Goal: Check status: Check status

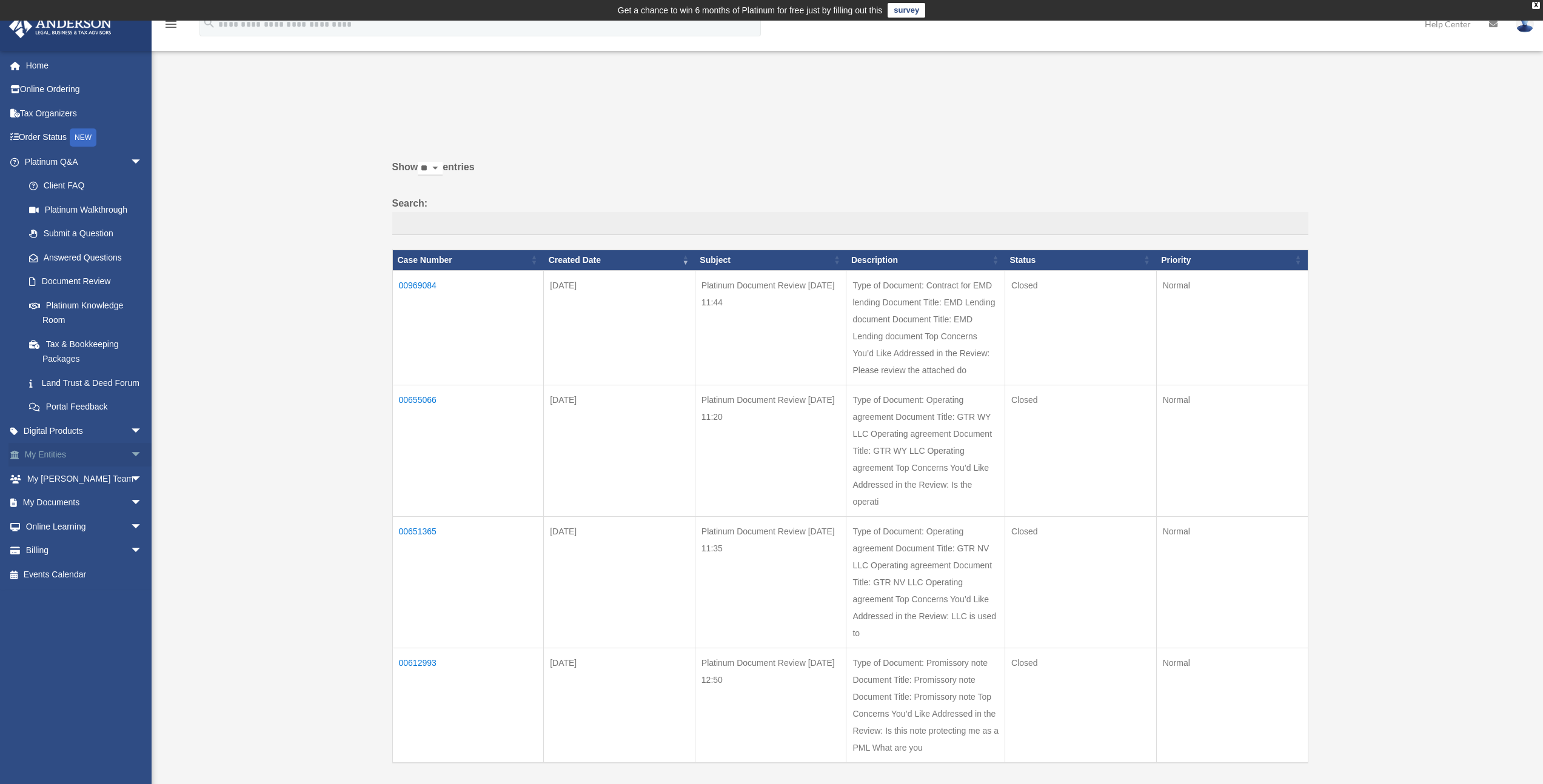
click at [61, 467] on link "My Entities arrow_drop_down" at bounding box center [85, 455] width 152 height 24
click at [130, 466] on span "arrow_drop_down" at bounding box center [142, 455] width 24 height 25
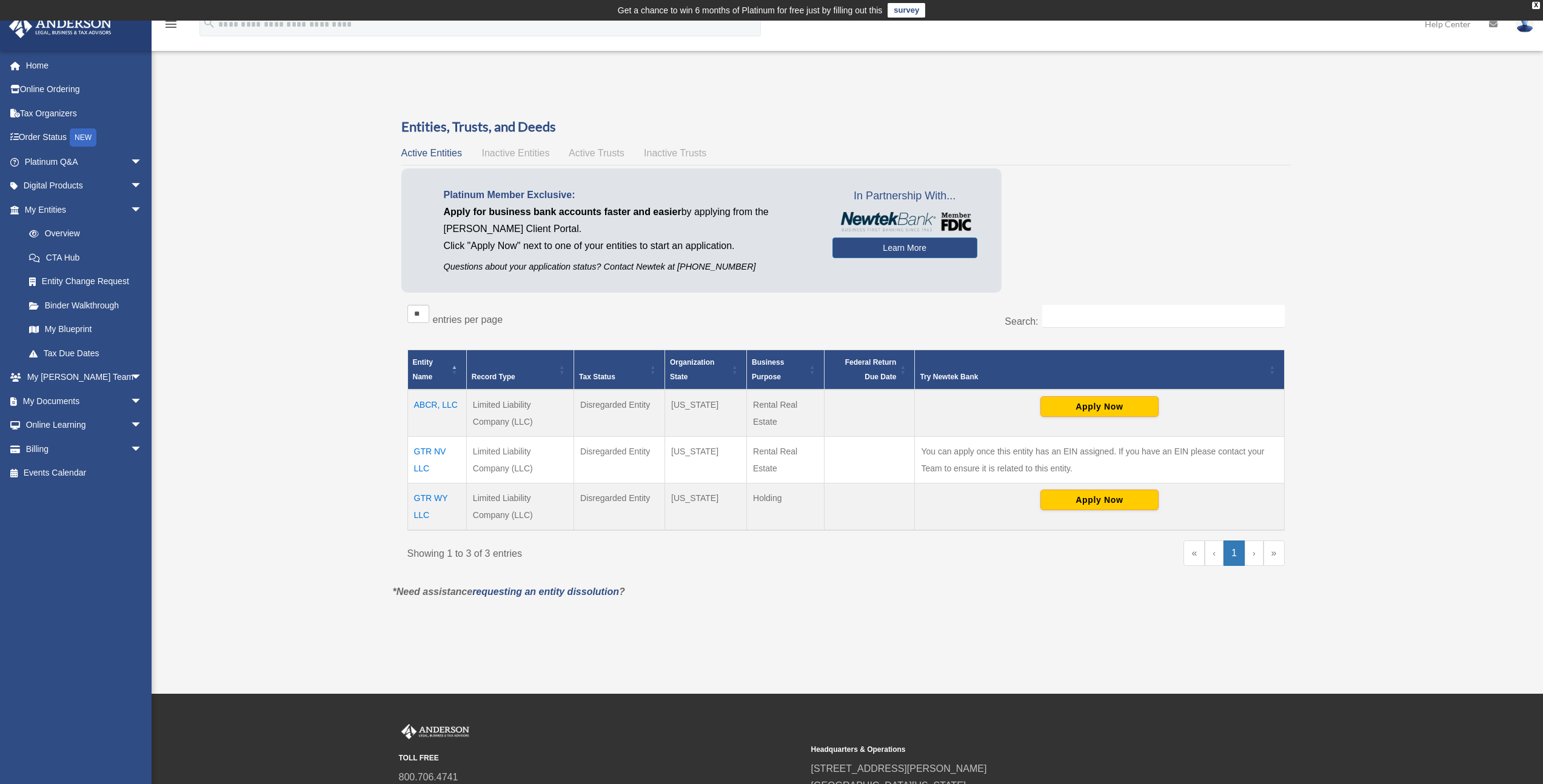
click at [440, 403] on td "ABCR, LLC" at bounding box center [437, 413] width 59 height 48
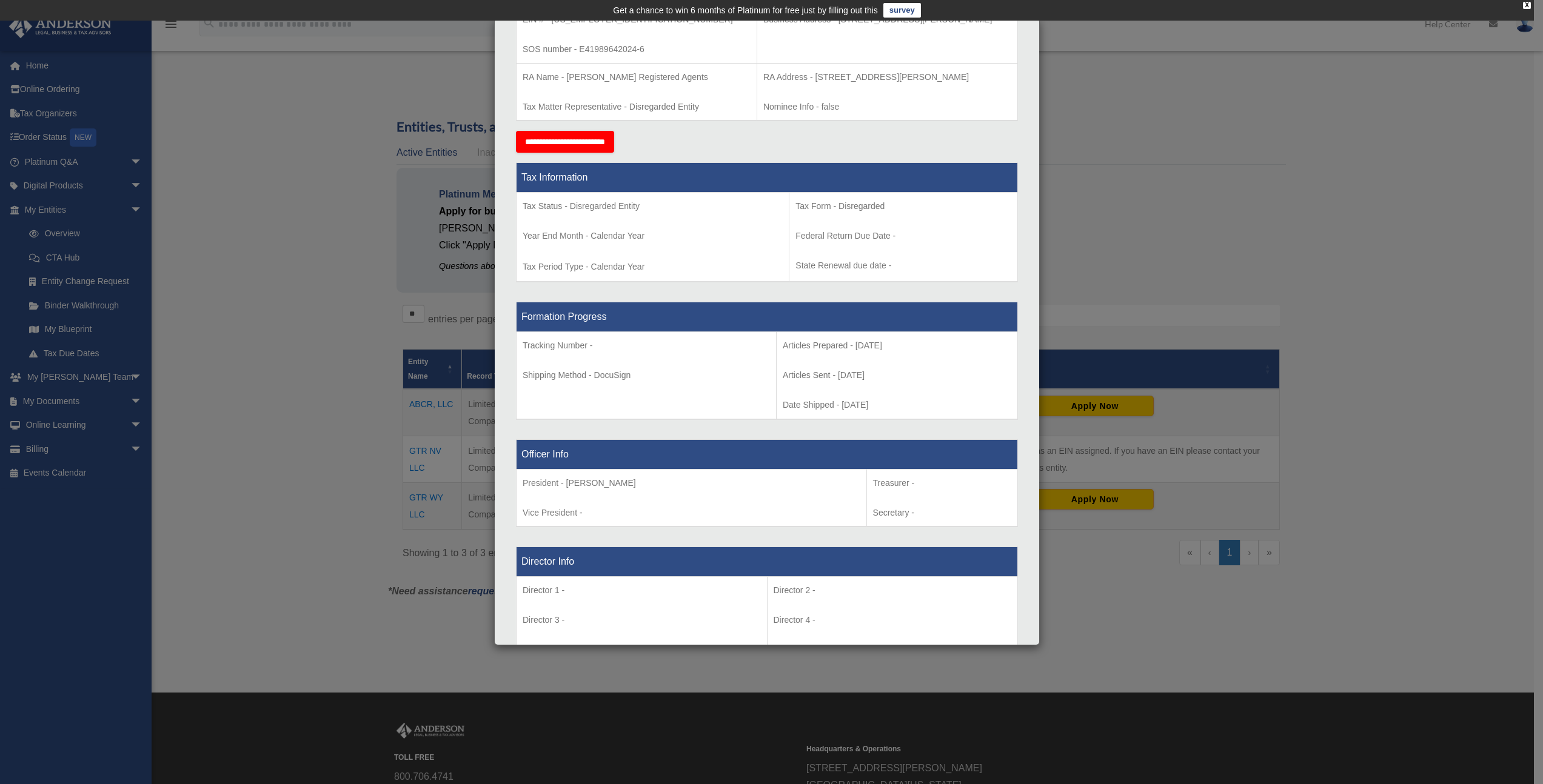
scroll to position [603, 0]
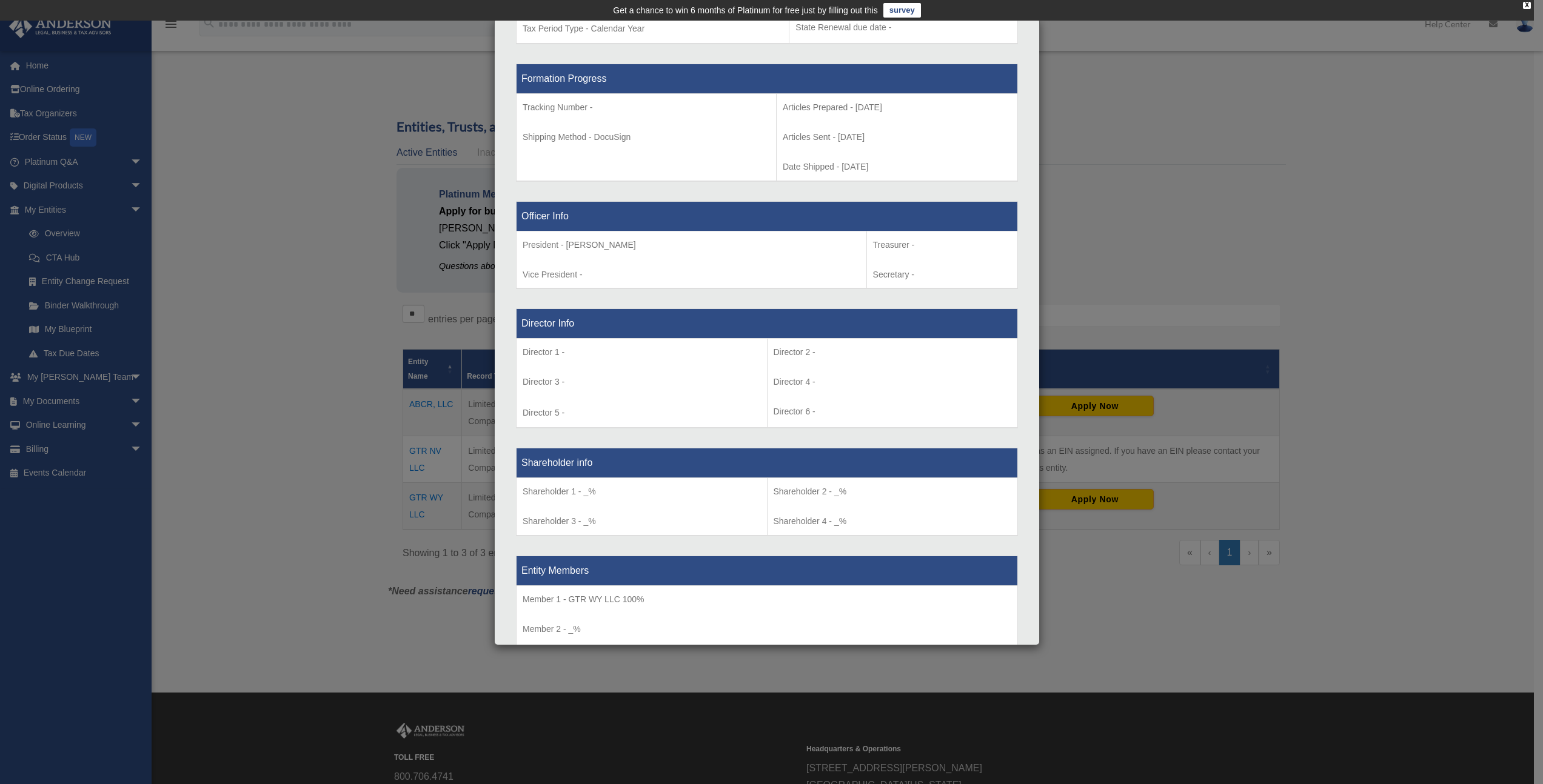
click at [337, 488] on div "Details × Articles Sent Organizational Date" at bounding box center [772, 392] width 1543 height 784
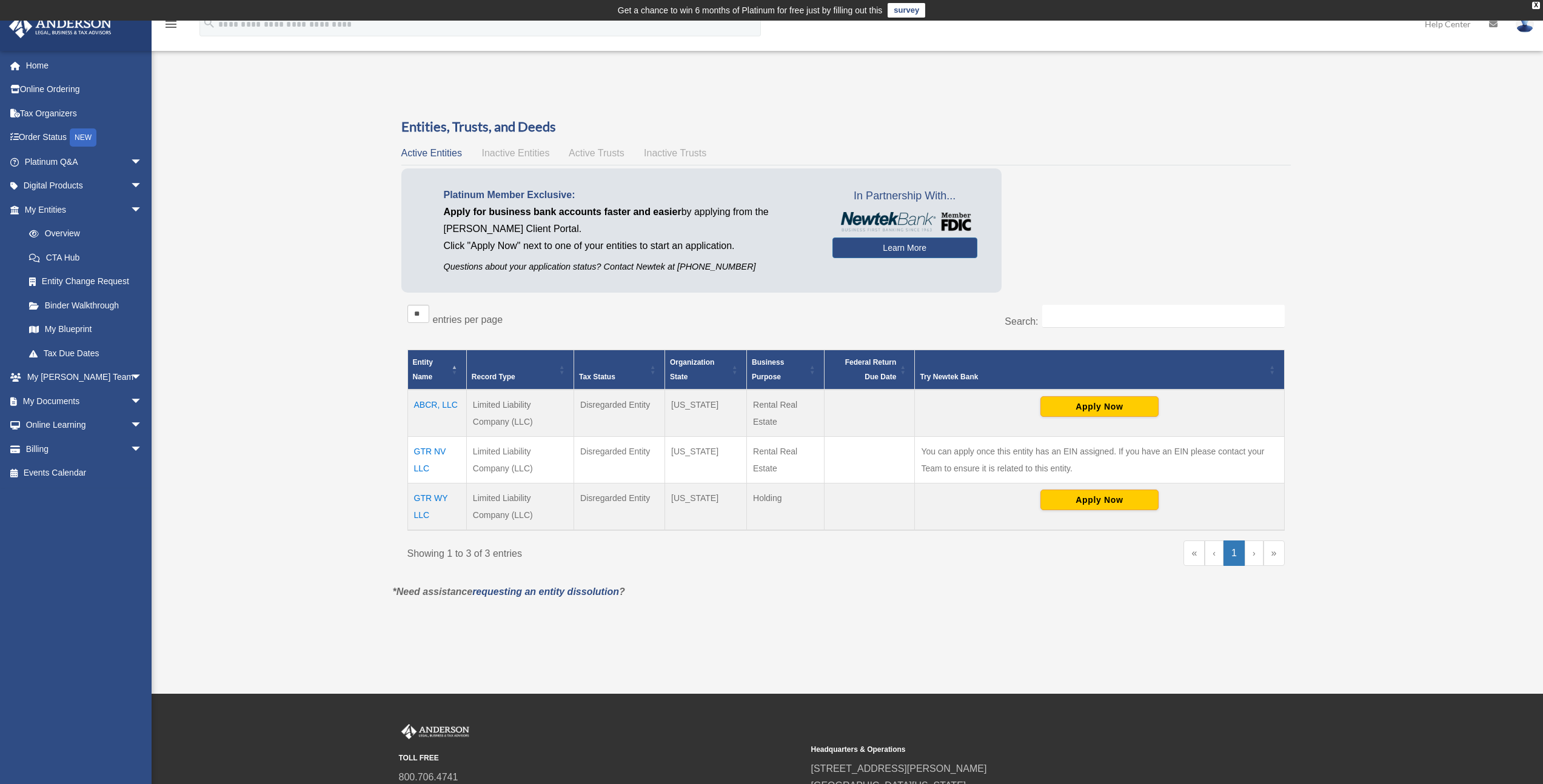
click at [417, 467] on td "GTR NV LLC" at bounding box center [437, 459] width 59 height 47
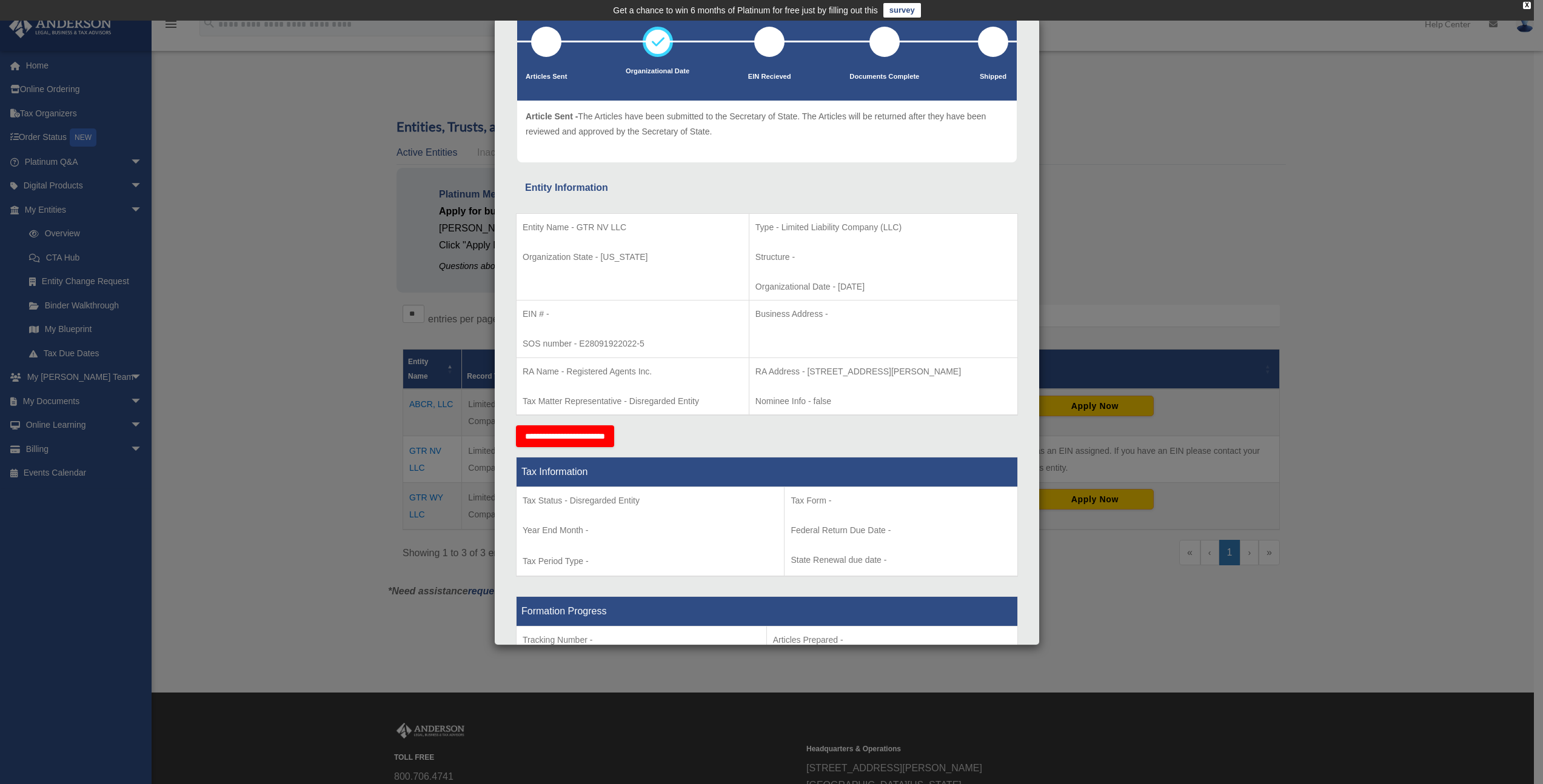
scroll to position [0, 0]
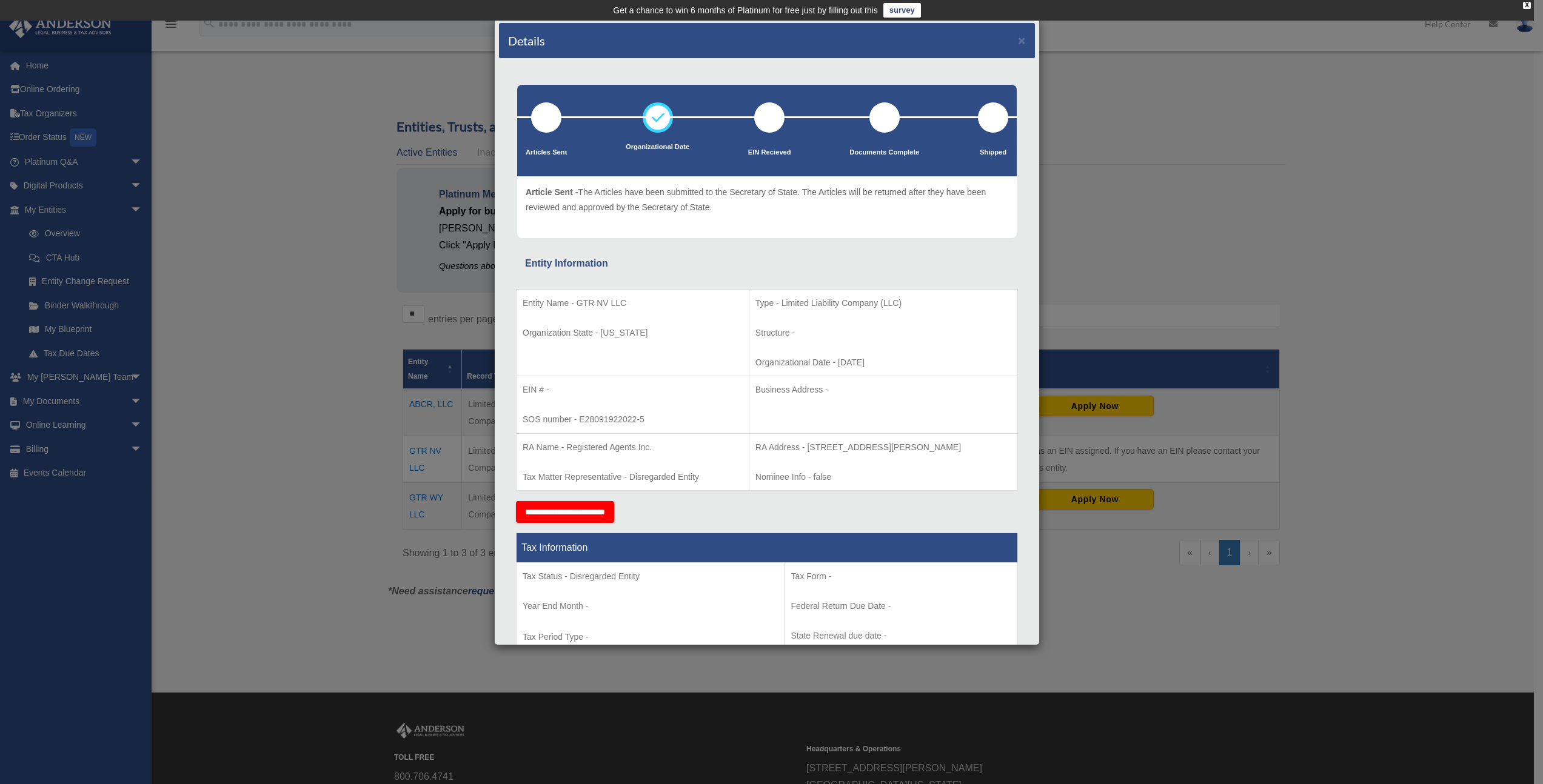
click at [357, 383] on div "Details × Articles Sent Organizational Date" at bounding box center [772, 392] width 1543 height 784
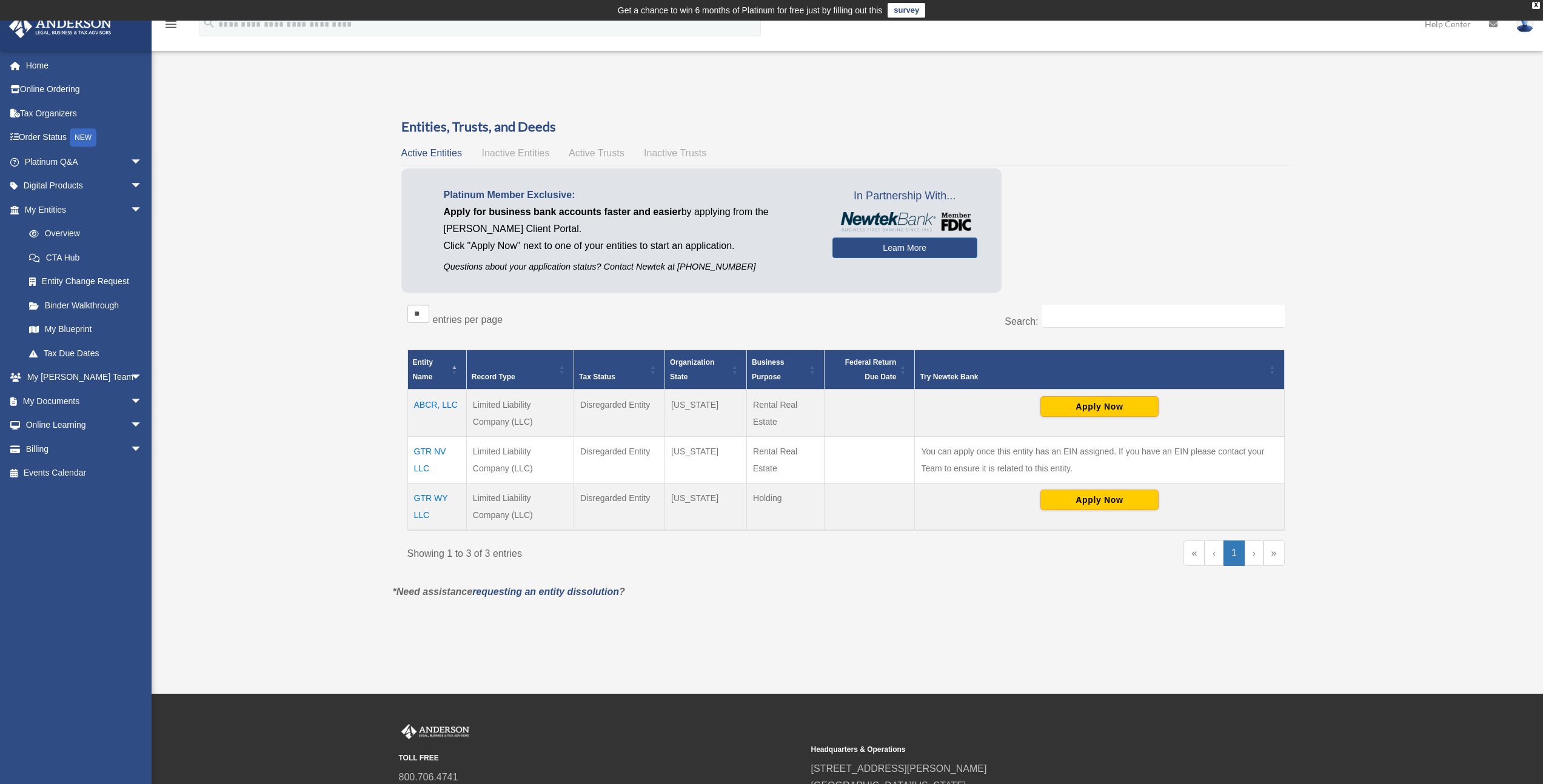
click at [432, 408] on td "ABCR, LLC" at bounding box center [437, 413] width 59 height 48
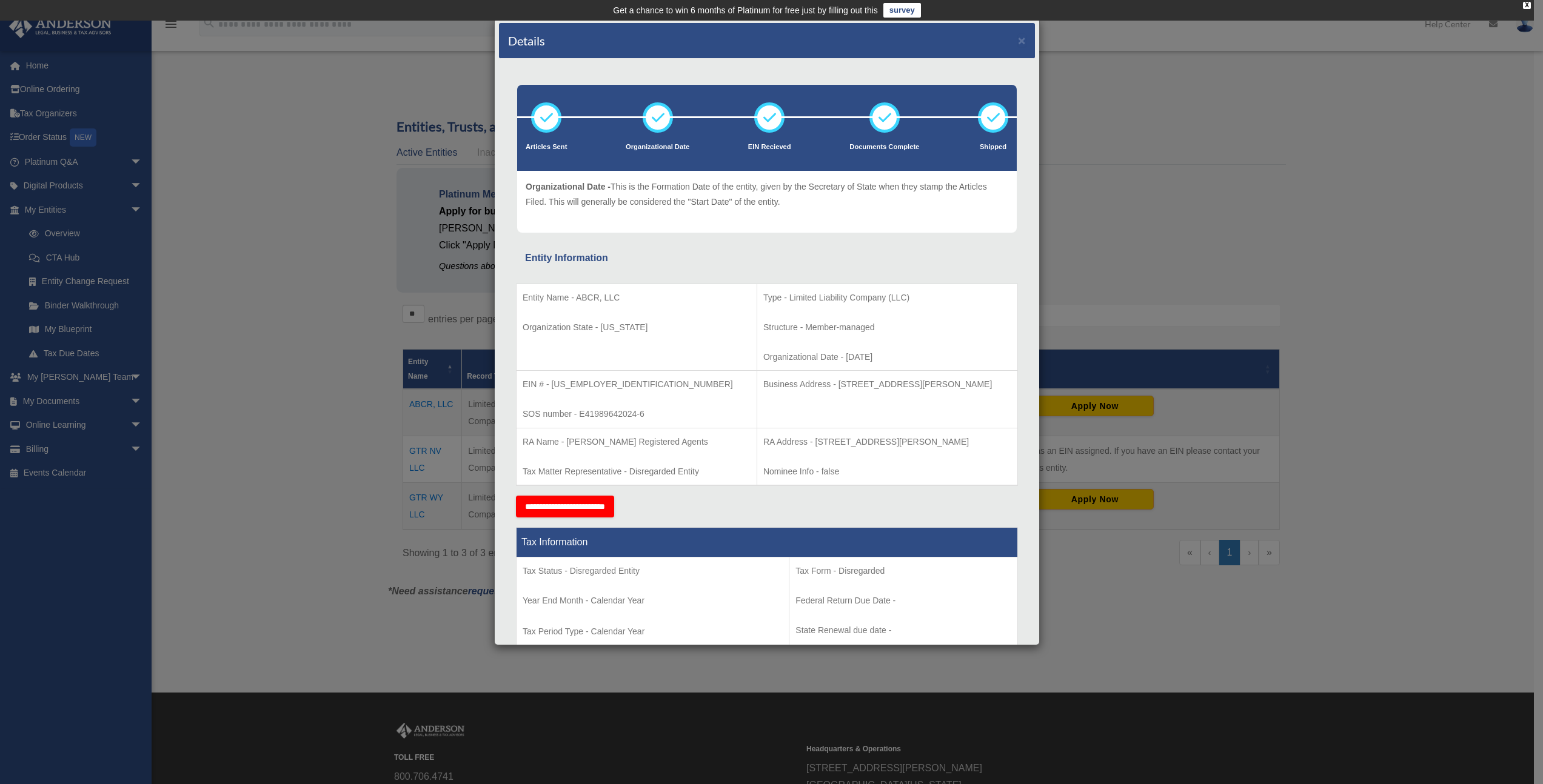
click at [359, 348] on div "Details × Articles Sent Organizational Date" at bounding box center [772, 392] width 1543 height 784
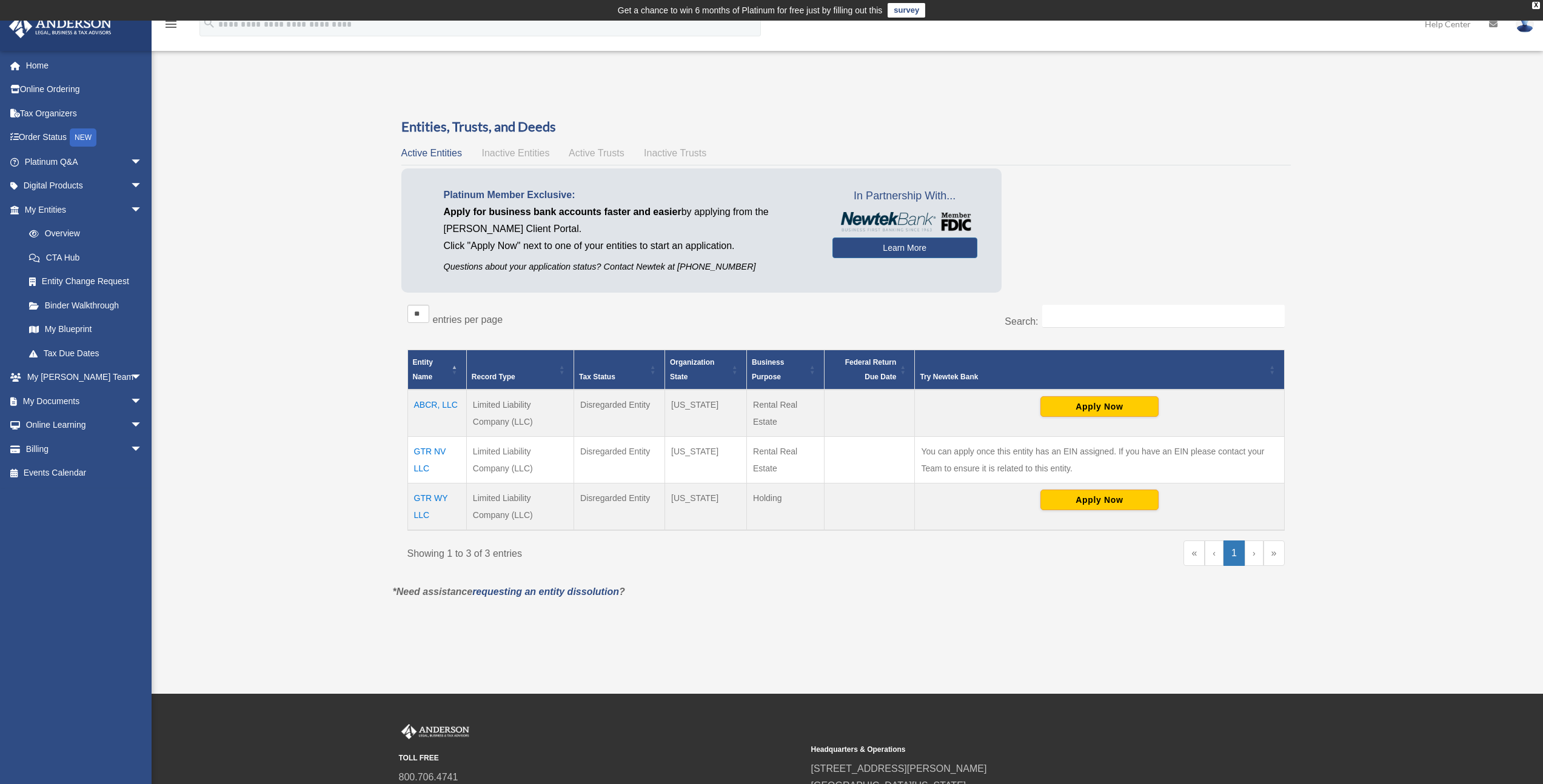
click at [1006, 121] on h3 "Entities, Trusts, and Deeds" at bounding box center [846, 127] width 889 height 18
click at [416, 466] on td "GTR NV LLC" at bounding box center [437, 459] width 59 height 47
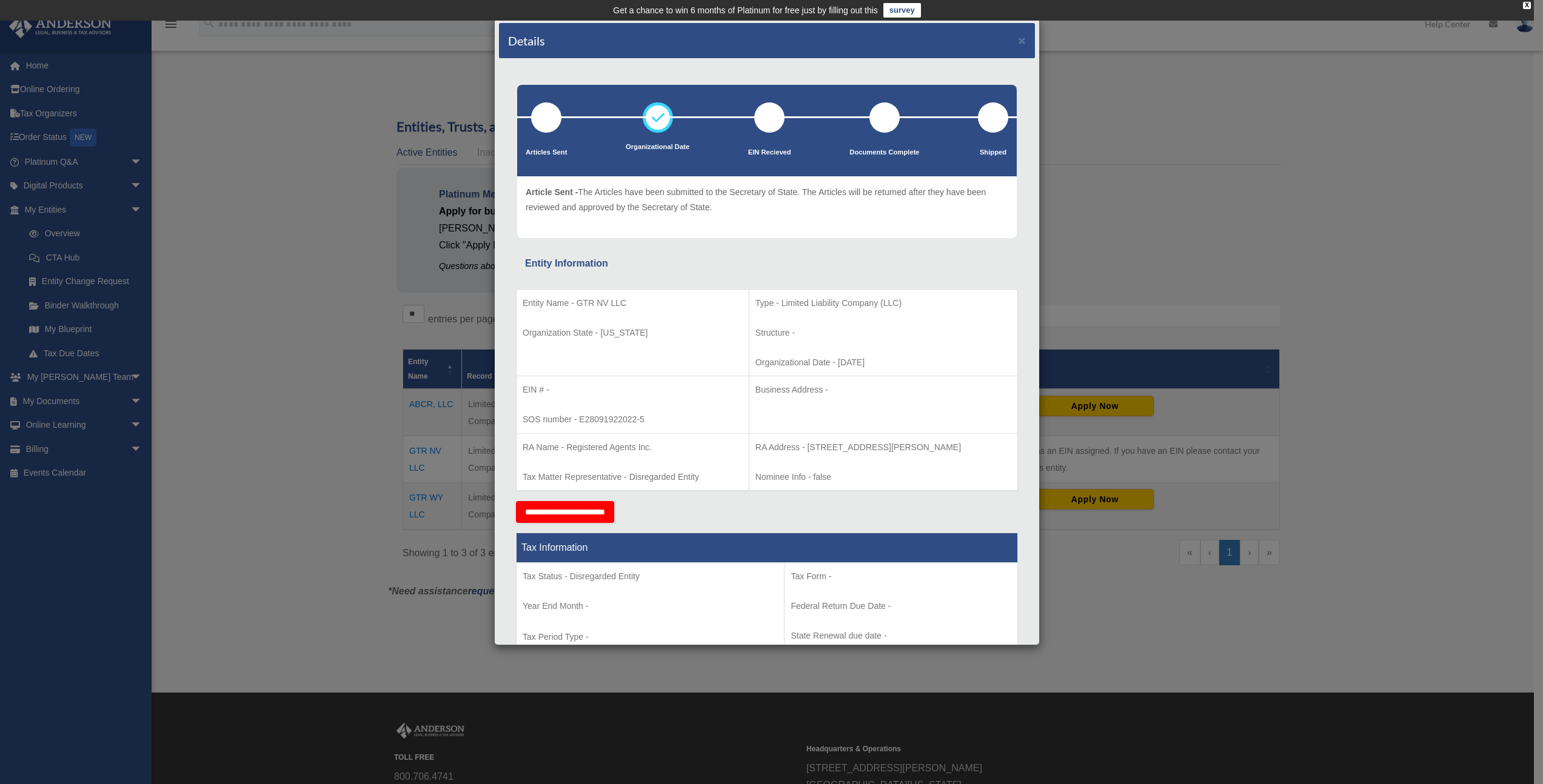
click at [381, 461] on div "Details × Articles Sent Organizational Date" at bounding box center [772, 392] width 1543 height 784
